Goal: Task Accomplishment & Management: Use online tool/utility

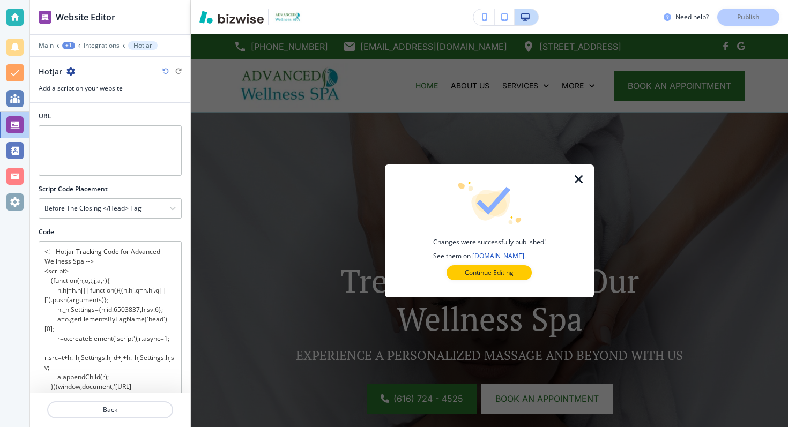
scroll to position [159, 0]
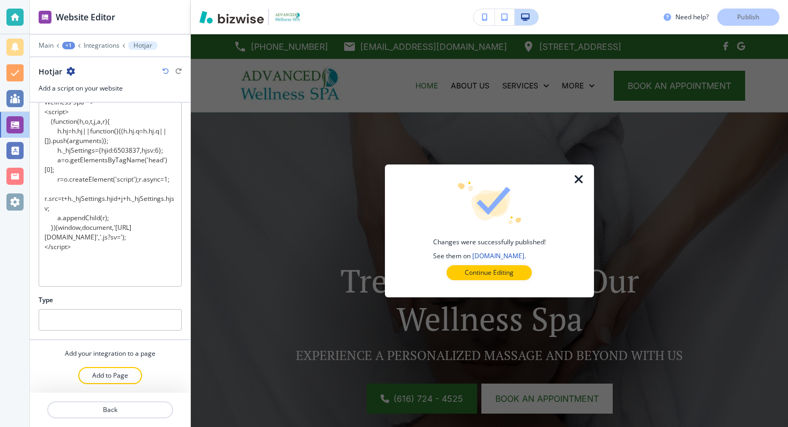
click at [514, 271] on button "Continue Editing" at bounding box center [488, 272] width 85 height 15
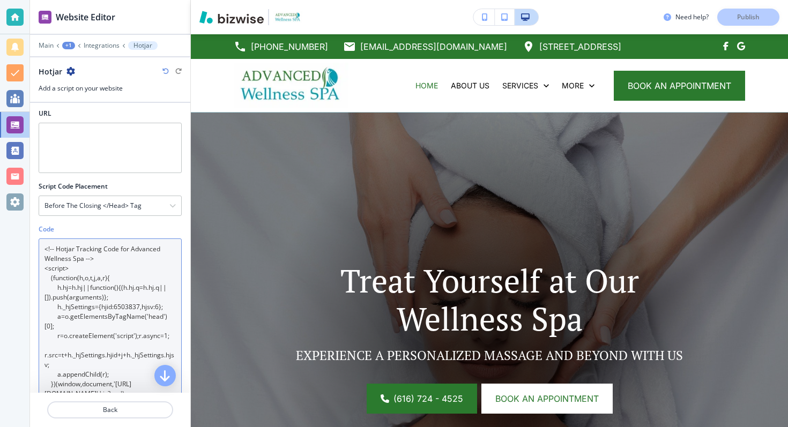
scroll to position [0, 0]
drag, startPoint x: 81, startPoint y: 267, endPoint x: 64, endPoint y: 90, distance: 177.8
click at [64, 90] on div "Website Editor Main +1 Integrations Hotjar Hotjar Add a script on your website …" at bounding box center [110, 213] width 160 height 427
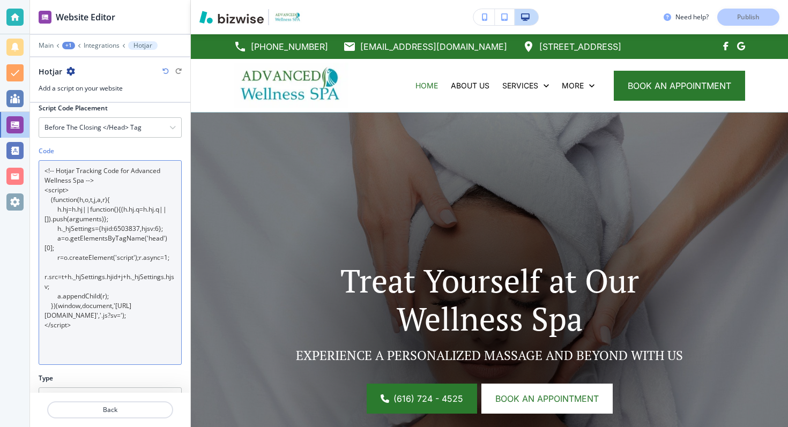
scroll to position [159, 0]
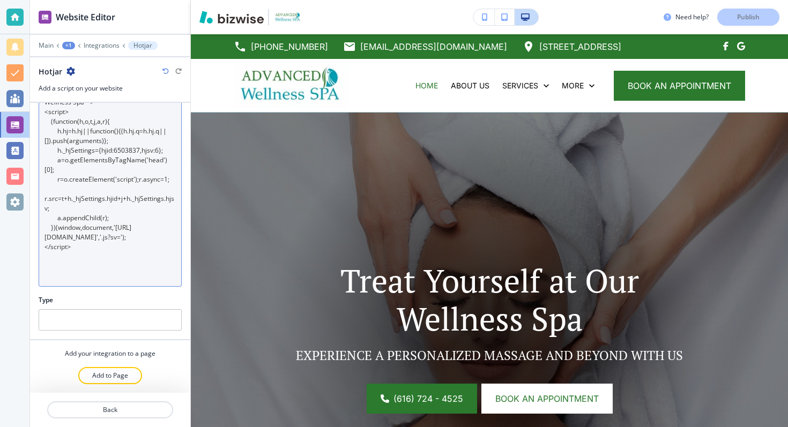
click at [123, 257] on textarea "<!-- Hotjar Tracking Code for Advanced Wellness Spa --> <script> (function(h,o,…" at bounding box center [110, 184] width 143 height 205
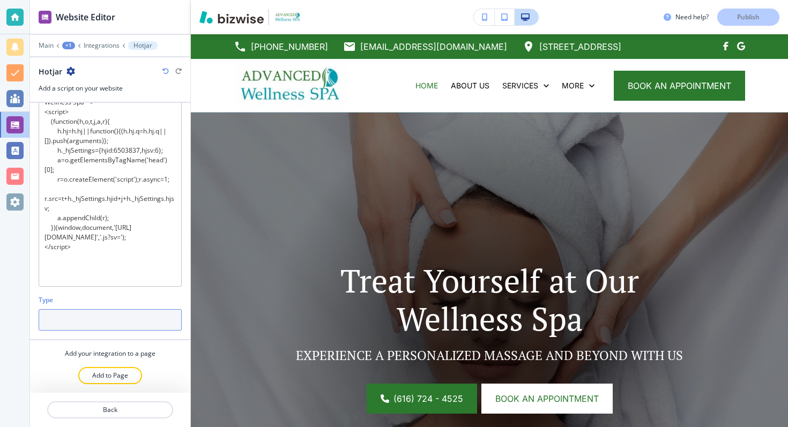
click at [91, 323] on input "text" at bounding box center [110, 319] width 143 height 21
type input "d"
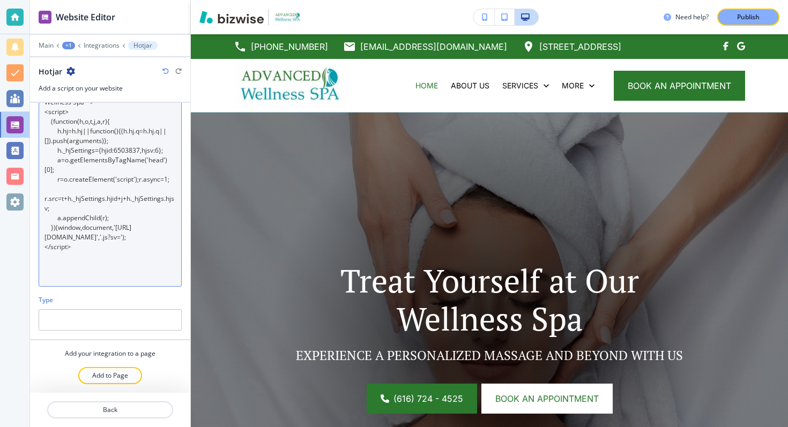
click at [126, 245] on textarea "<!-- Hotjar Tracking Code for Advanced Wellness Spa --> <script> (function(h,o,…" at bounding box center [110, 184] width 143 height 205
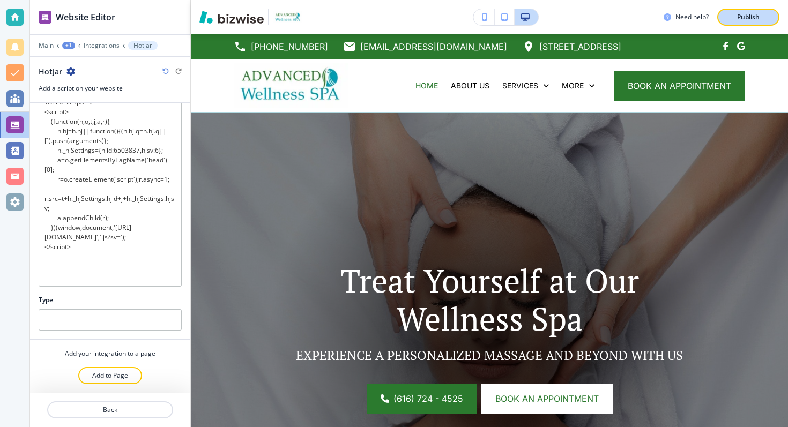
click at [746, 16] on p "Publish" at bounding box center [748, 17] width 23 height 10
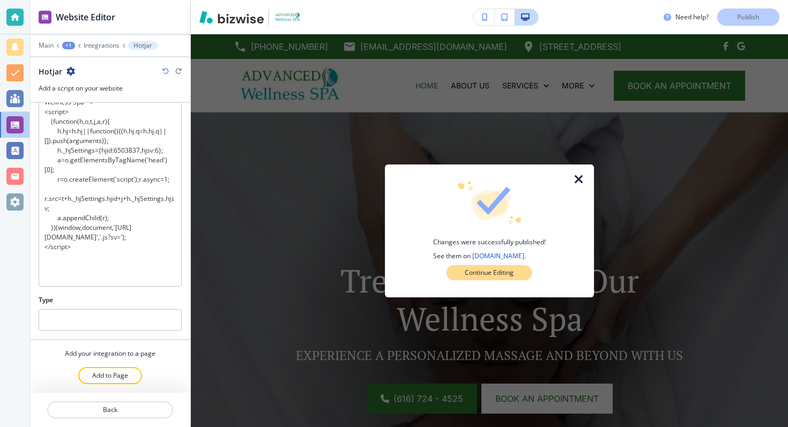
click at [502, 274] on p "Continue Editing" at bounding box center [489, 273] width 49 height 10
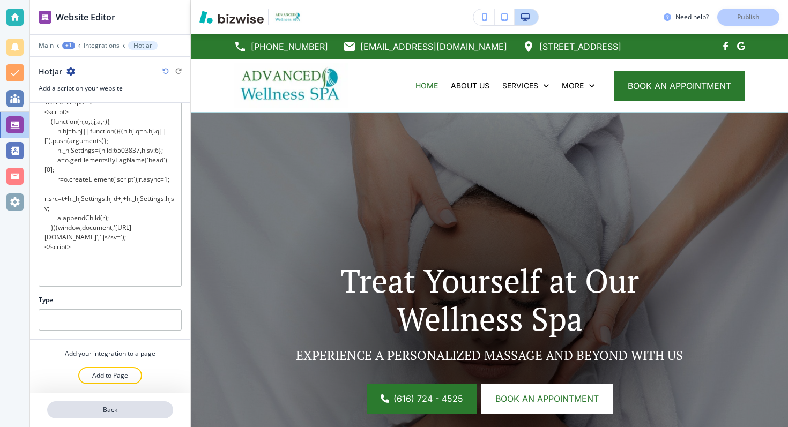
click at [102, 412] on p "Back" at bounding box center [110, 410] width 124 height 10
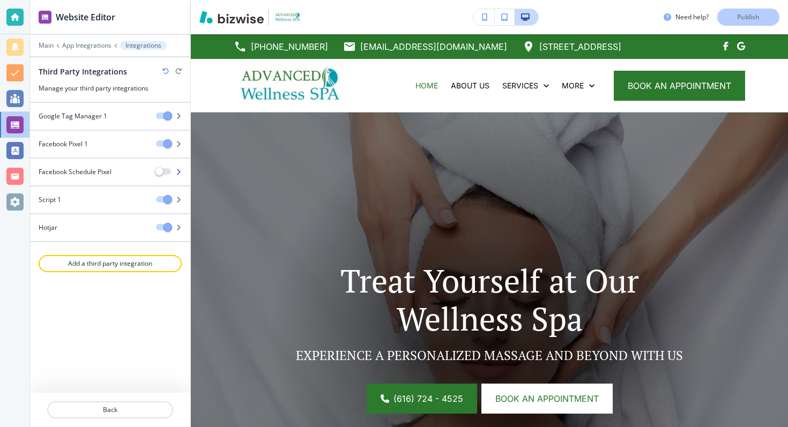
click at [158, 170] on span "Missing Input. Please add your code." at bounding box center [159, 171] width 9 height 9
click at [181, 172] on icon "button" at bounding box center [178, 172] width 6 height 6
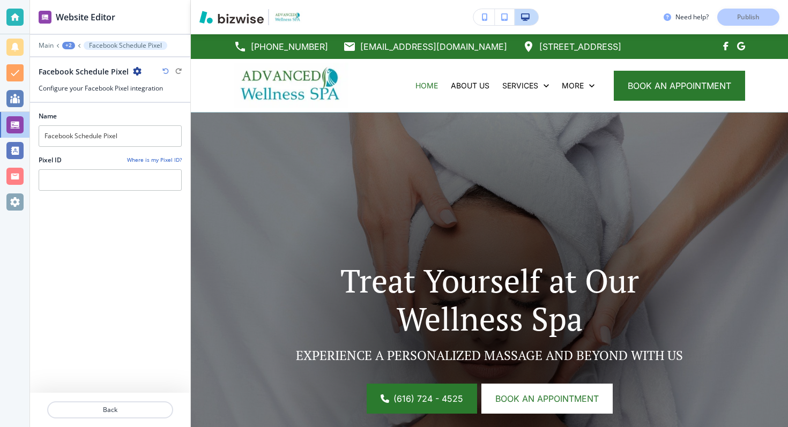
click at [66, 44] on div "+2" at bounding box center [68, 46] width 13 height 8
click at [77, 56] on button "App Integrations" at bounding box center [96, 63] width 69 height 19
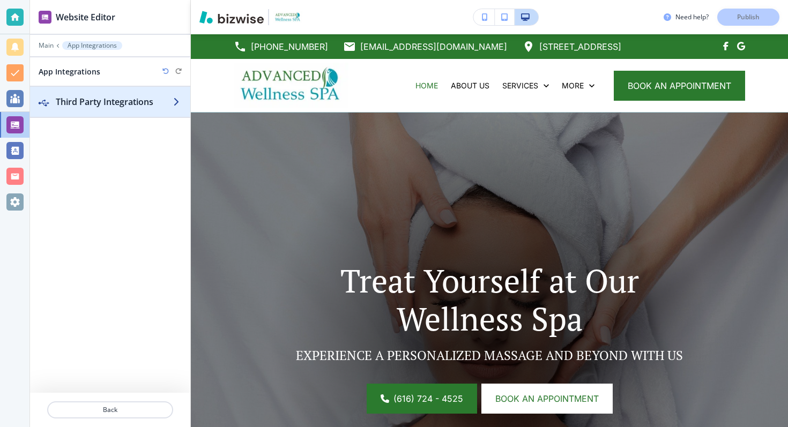
click at [76, 99] on h2 "Third Party Integrations" at bounding box center [114, 101] width 117 height 13
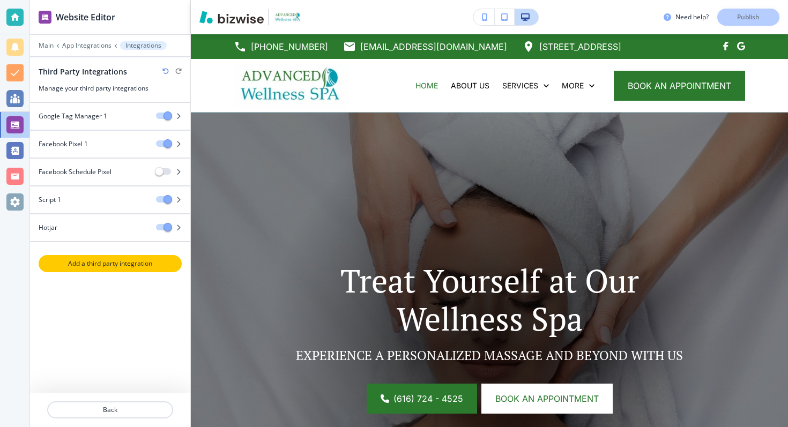
click at [129, 266] on p "Add a third party integration" at bounding box center [110, 264] width 141 height 10
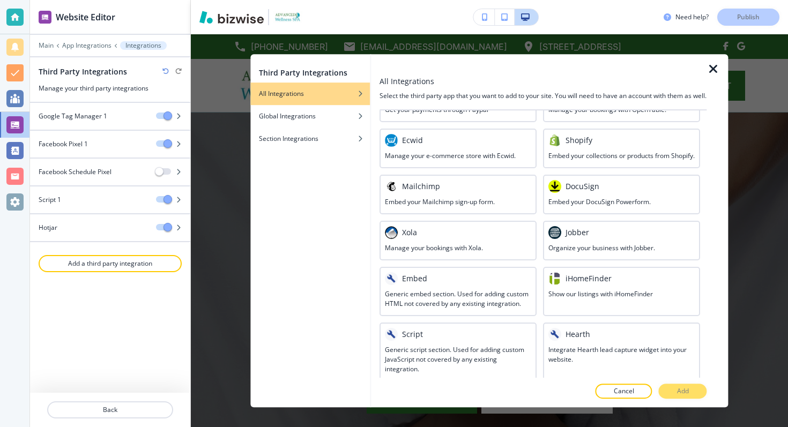
scroll to position [555, 0]
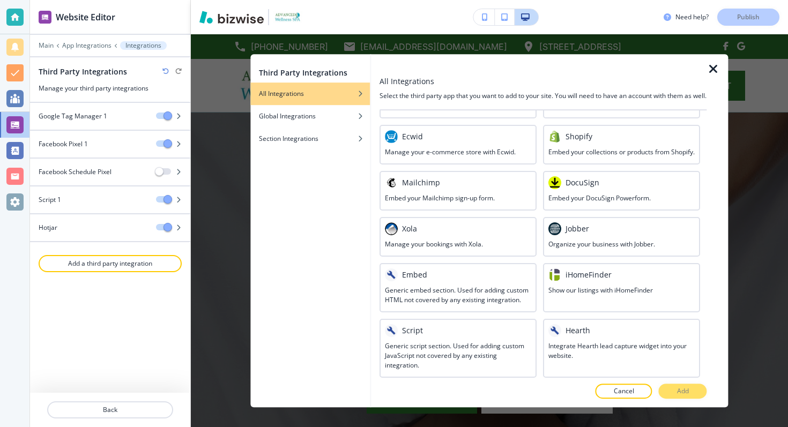
click at [714, 65] on icon "button" at bounding box center [713, 69] width 13 height 13
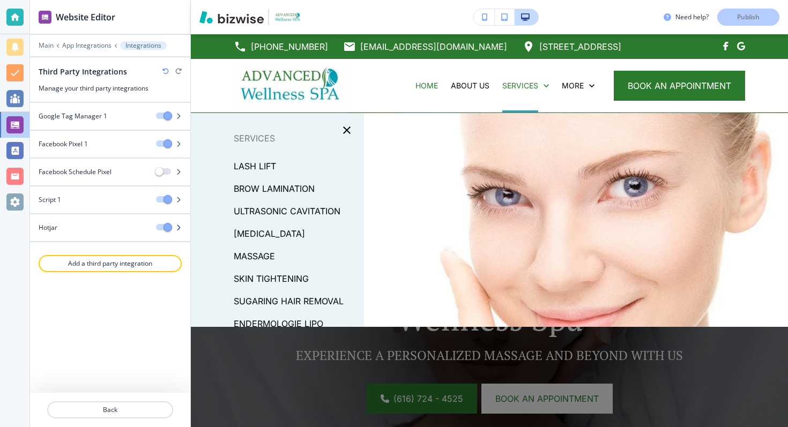
click at [114, 225] on div "Hotjar" at bounding box center [88, 228] width 117 height 10
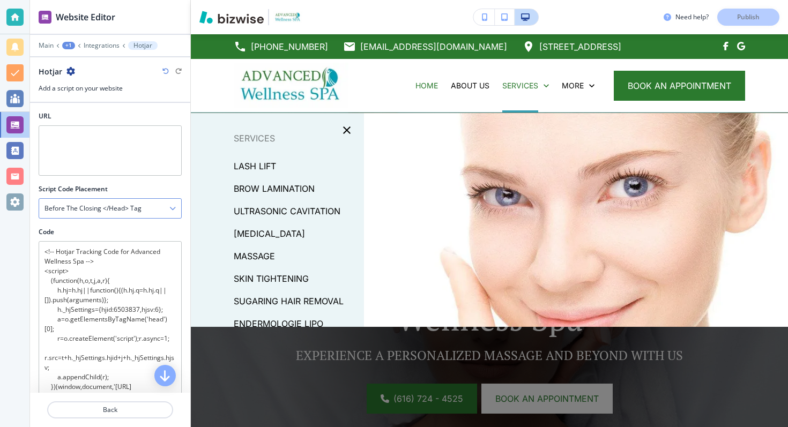
click at [128, 213] on div "Before the closing </head> tag" at bounding box center [110, 208] width 142 height 19
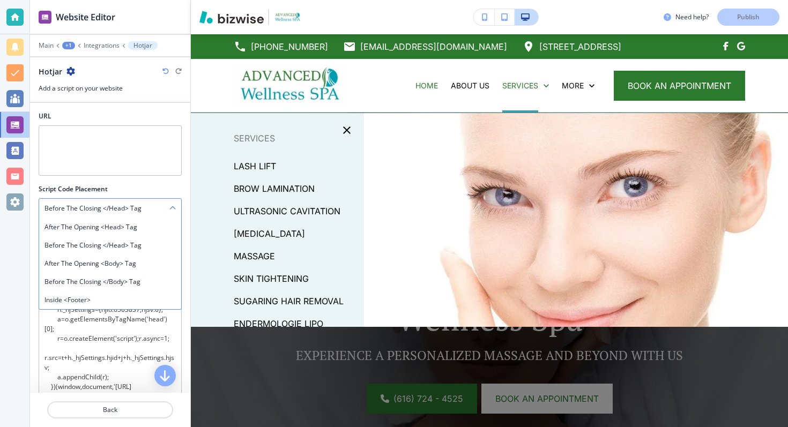
click at [159, 207] on div "Before the closing </head> tag" at bounding box center [110, 208] width 142 height 19
